Goal: Find specific page/section: Find specific page/section

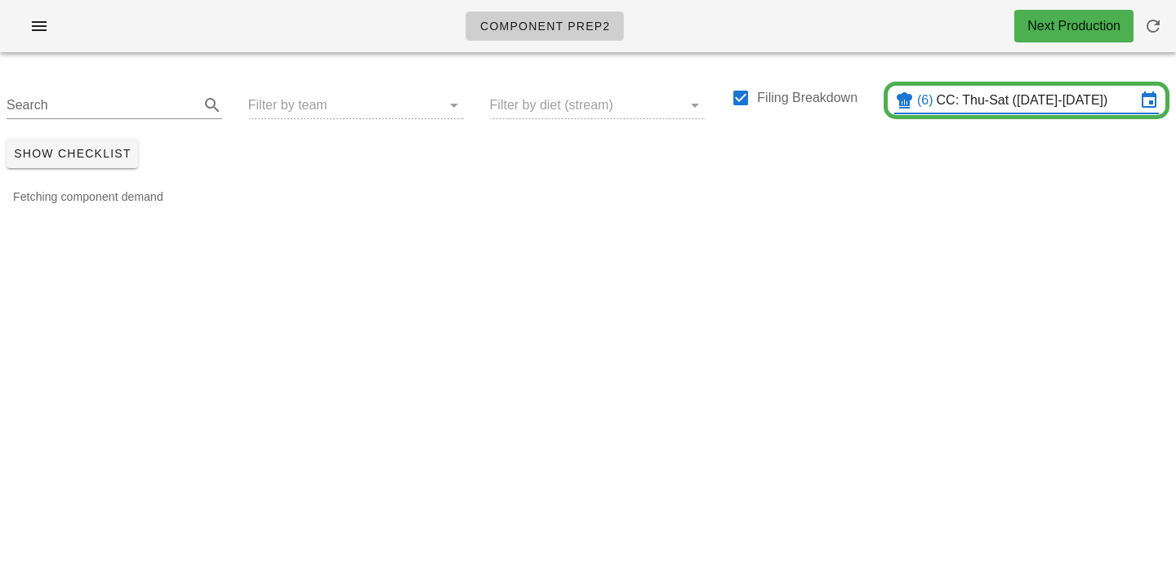
click at [312, 108] on div "Search Filter by team Filter by diet (stream) Filing Breakdown (6) CC: Thu-Sat …" at bounding box center [588, 98] width 1176 height 67
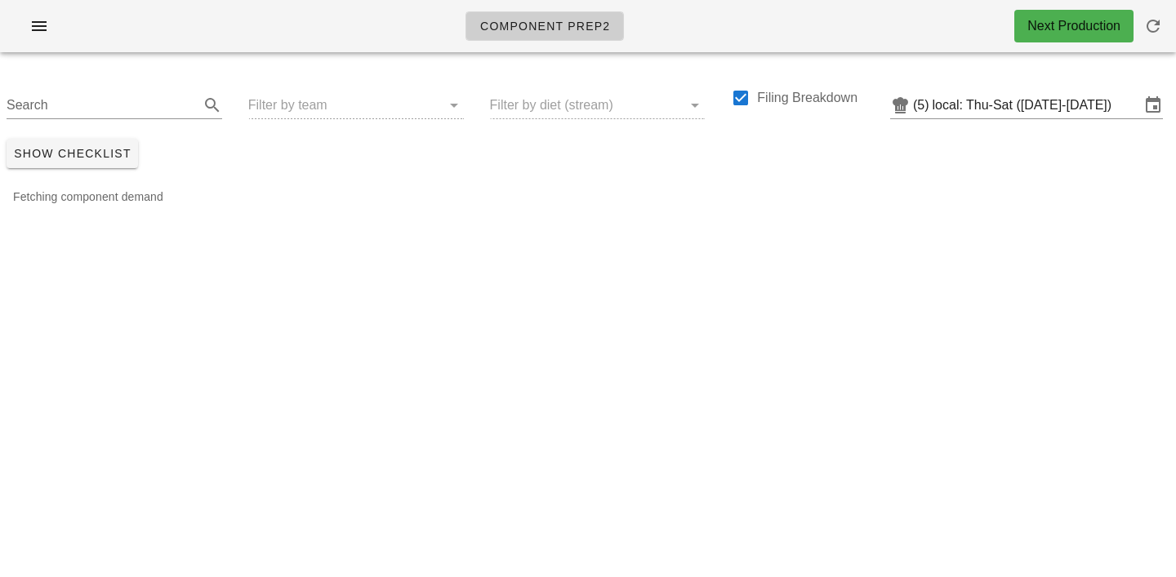
click at [311, 108] on div "Search Filter by team Filter by diet (stream) Filing Breakdown (5) local: Thu-S…" at bounding box center [588, 98] width 1176 height 67
click at [280, 106] on div "Search Filter by team Filter by diet (stream) Filing Breakdown (5) local: Thu-S…" at bounding box center [588, 98] width 1176 height 67
click at [979, 99] on input "local: Thu-Sat ([DATE]-[DATE])" at bounding box center [1036, 105] width 207 height 26
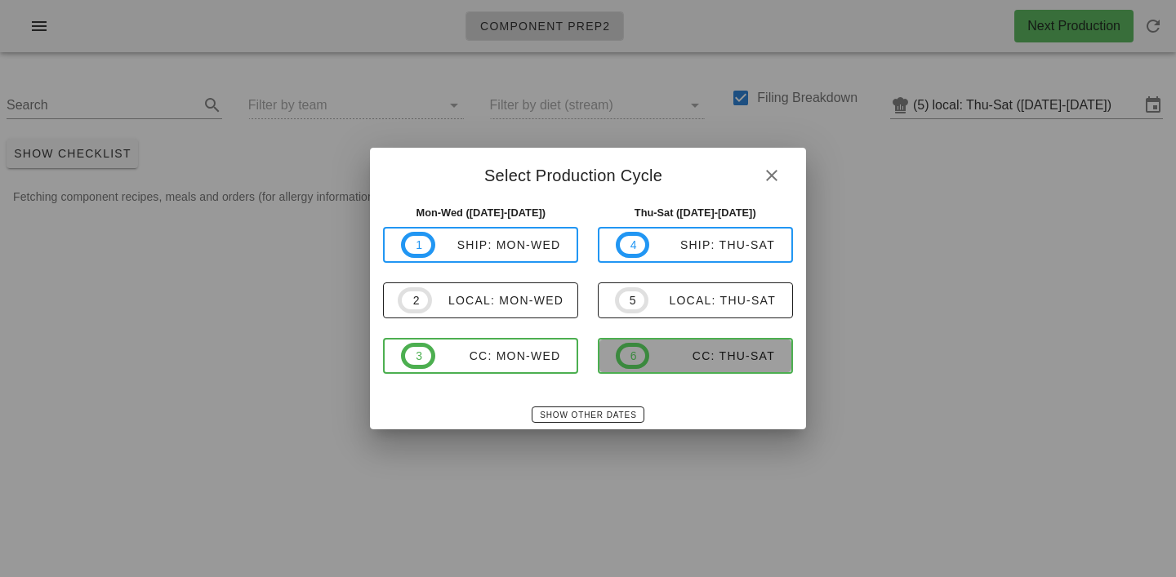
click at [723, 359] on div "CC: Thu-Sat" at bounding box center [712, 356] width 126 height 13
type input "CC: Thu-Sat ([DATE]-[DATE])"
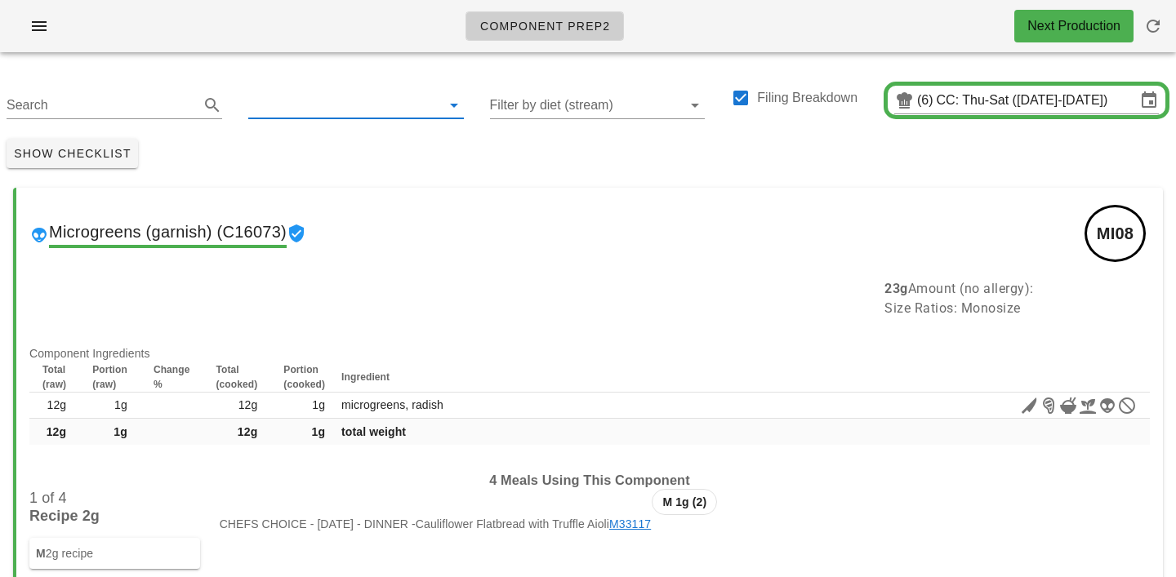
click at [295, 98] on input "text" at bounding box center [342, 105] width 189 height 26
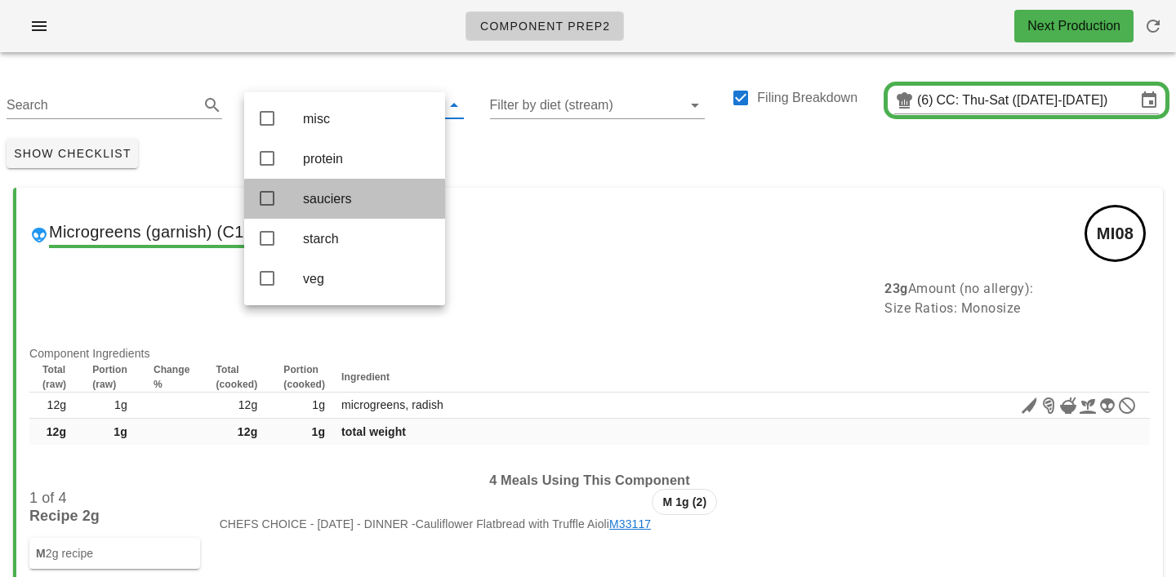
click at [314, 204] on div "sauciers" at bounding box center [367, 199] width 129 height 16
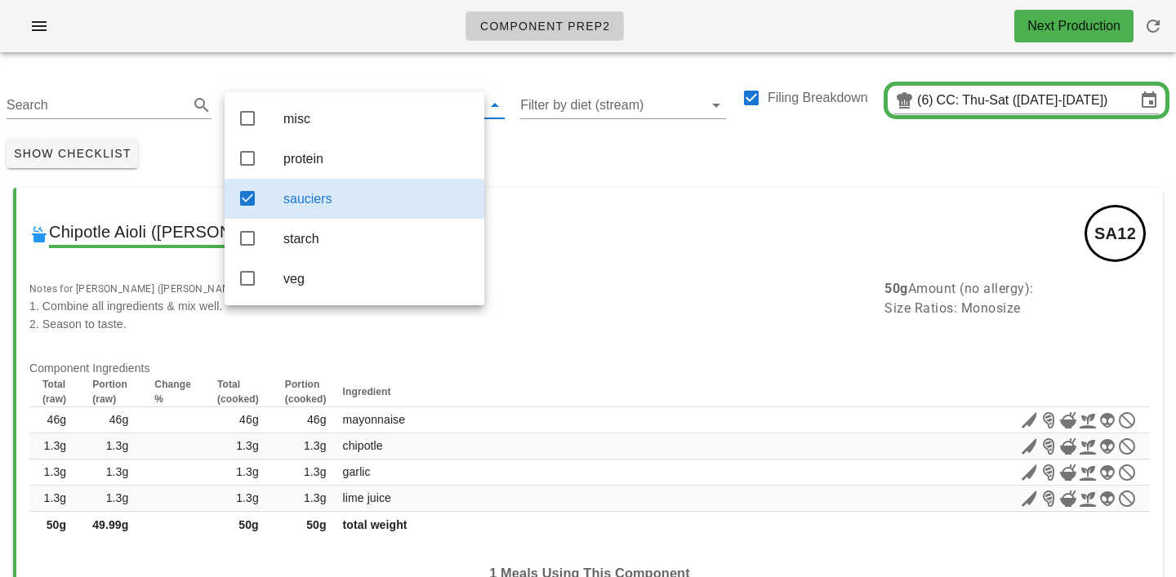
click at [546, 158] on div "Show Checklist" at bounding box center [588, 153] width 1176 height 42
